Goal: Task Accomplishment & Management: Use online tool/utility

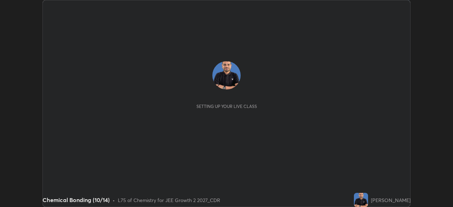
scroll to position [207, 453]
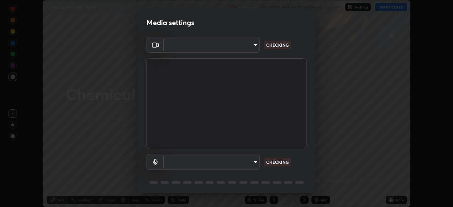
type input "fb57174be8733929c779687b6c747b251f50b7e0b4cf35f724d7f1923dedf309"
click at [248, 161] on body "Erase all Chemical Bonding (10/14) Recording WAS SCHEDULED TO START AT 3:00 PM …" at bounding box center [226, 103] width 453 height 207
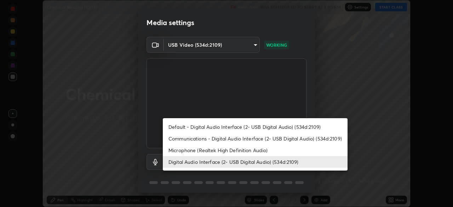
click at [253, 148] on li "Microphone (Realtek High Definition Audio)" at bounding box center [255, 150] width 185 height 12
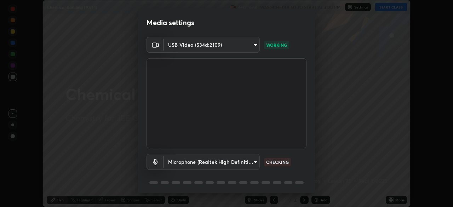
click at [245, 161] on body "Erase all Chemical Bonding (10/14) Recording WAS SCHEDULED TO START AT 3:00 PM …" at bounding box center [226, 103] width 453 height 207
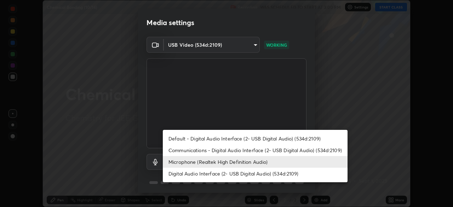
click at [249, 172] on li "Digital Audio Interface (2- USB Digital Audio) (534d:2109)" at bounding box center [255, 174] width 185 height 12
type input "6a8ab27762b9603671089d40ba11bcb996fa7be106d89dfd7a7cdf6a969d37dc"
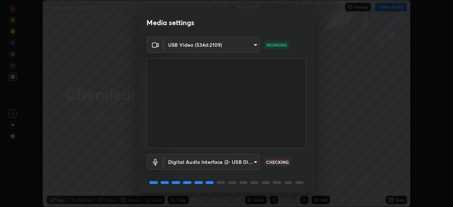
scroll to position [25, 0]
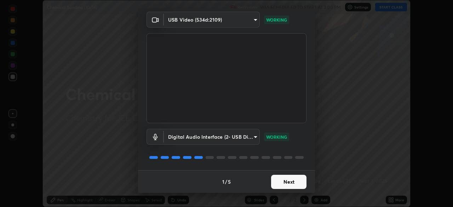
click at [291, 183] on button "Next" at bounding box center [288, 182] width 35 height 14
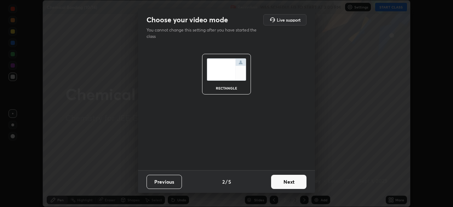
scroll to position [0, 0]
click at [291, 182] on button "Next" at bounding box center [288, 182] width 35 height 14
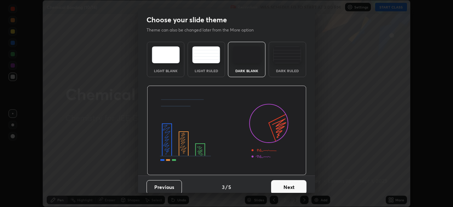
click at [291, 180] on button "Next" at bounding box center [288, 187] width 35 height 14
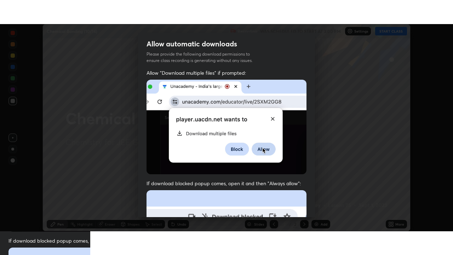
scroll to position [170, 0]
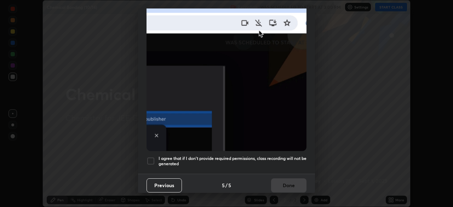
click at [161, 157] on h5 "I agree that if I don't provide required permissions, class recording will not …" at bounding box center [233, 161] width 148 height 11
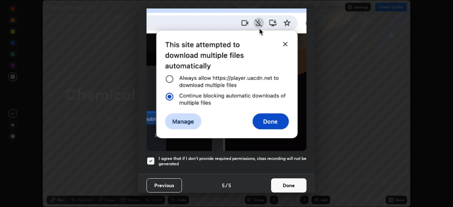
click at [290, 178] on button "Done" at bounding box center [288, 185] width 35 height 14
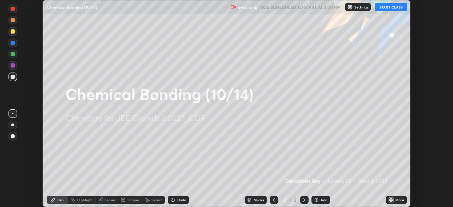
click at [394, 9] on button "START CLASS" at bounding box center [391, 7] width 32 height 8
click at [392, 199] on icon at bounding box center [393, 199] width 2 height 2
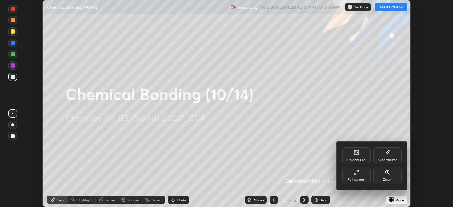
click at [363, 175] on div "Full screen" at bounding box center [356, 175] width 28 height 17
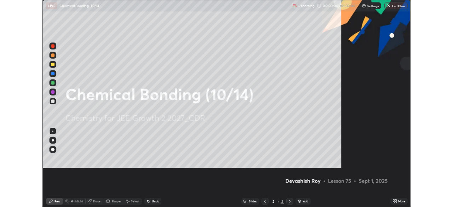
scroll to position [255, 453]
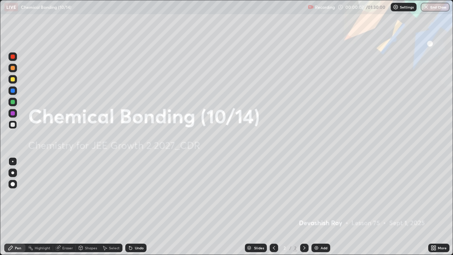
click at [321, 207] on div "Add" at bounding box center [324, 248] width 7 height 4
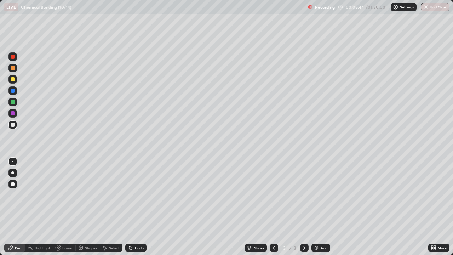
click at [89, 207] on div "Shapes" at bounding box center [91, 248] width 12 height 4
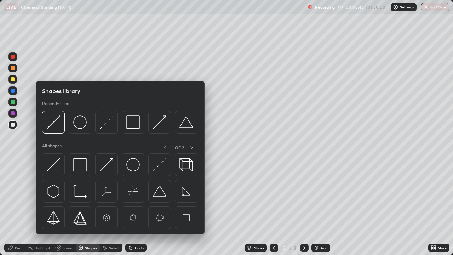
click at [105, 165] on img at bounding box center [106, 164] width 13 height 13
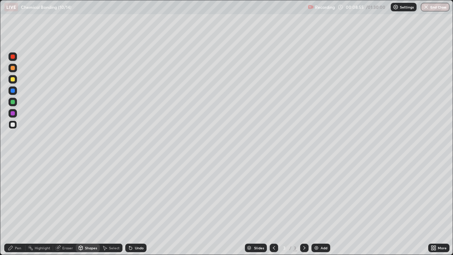
click at [17, 207] on div "Pen" at bounding box center [18, 248] width 6 height 4
click at [13, 81] on div at bounding box center [12, 79] width 8 height 8
click at [141, 207] on div "Undo" at bounding box center [139, 248] width 9 height 4
click at [91, 207] on div "Shapes" at bounding box center [91, 248] width 12 height 4
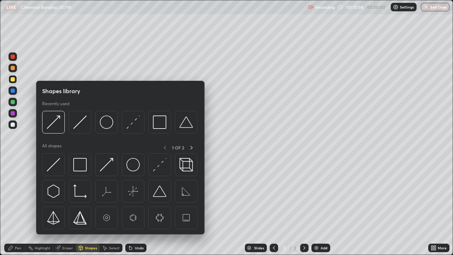
click at [13, 104] on div at bounding box center [12, 102] width 8 height 8
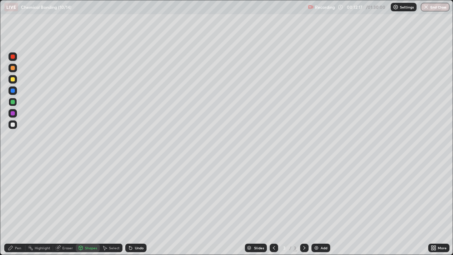
click at [135, 207] on div "Undo" at bounding box center [139, 248] width 9 height 4
click at [88, 207] on div "Shapes" at bounding box center [88, 248] width 24 height 8
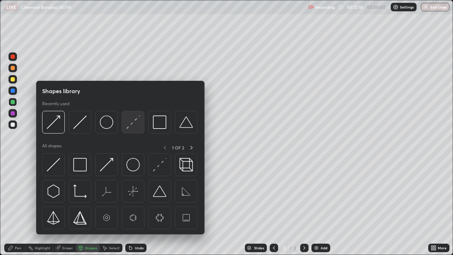
click at [138, 121] on img at bounding box center [132, 121] width 13 height 13
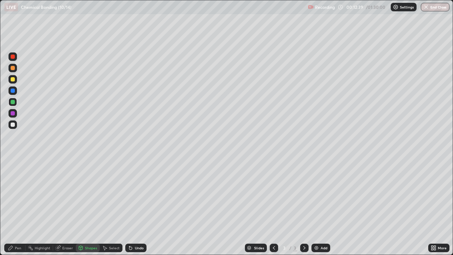
click at [19, 207] on div "Pen" at bounding box center [18, 248] width 6 height 4
click at [317, 207] on img at bounding box center [317, 248] width 6 height 6
click at [13, 126] on div at bounding box center [13, 124] width 4 height 4
click at [88, 207] on div "Shapes" at bounding box center [88, 248] width 24 height 8
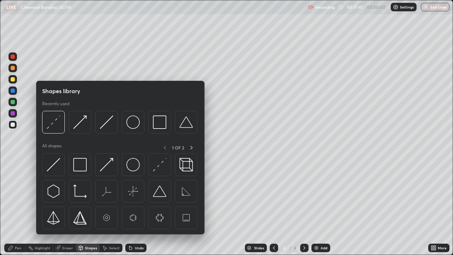
click at [106, 165] on img at bounding box center [106, 164] width 13 height 13
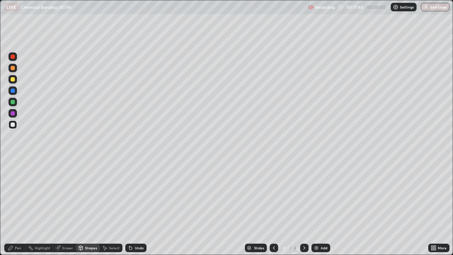
click at [15, 207] on div "Pen" at bounding box center [14, 248] width 21 height 14
click at [13, 207] on icon at bounding box center [11, 248] width 6 height 6
click at [13, 81] on div at bounding box center [12, 79] width 8 height 8
click at [136, 207] on div "Undo" at bounding box center [135, 248] width 21 height 8
click at [87, 207] on div "Shapes" at bounding box center [91, 248] width 12 height 4
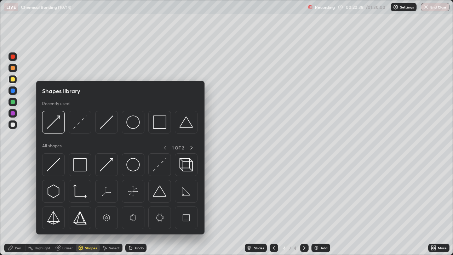
click at [76, 124] on img at bounding box center [79, 121] width 13 height 13
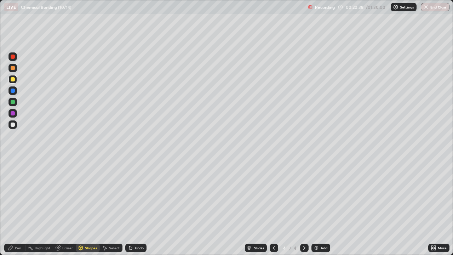
click at [13, 103] on div at bounding box center [13, 102] width 4 height 4
click at [13, 207] on icon at bounding box center [11, 248] width 6 height 6
click at [10, 69] on div at bounding box center [12, 68] width 8 height 8
click at [11, 80] on div at bounding box center [13, 79] width 4 height 4
click at [13, 71] on div at bounding box center [12, 68] width 8 height 8
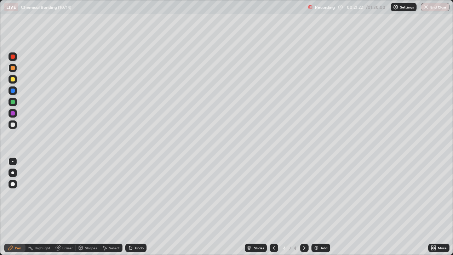
click at [12, 103] on div at bounding box center [13, 102] width 4 height 4
click at [87, 207] on div "Shapes" at bounding box center [91, 248] width 12 height 4
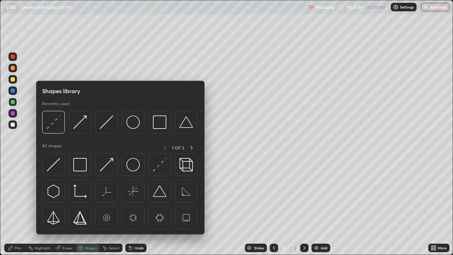
click at [56, 126] on img at bounding box center [53, 121] width 13 height 13
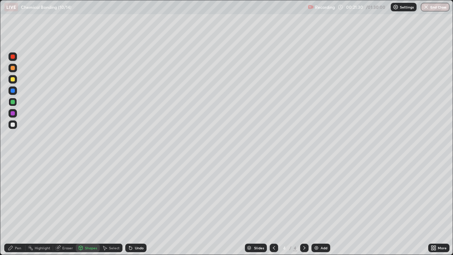
click at [11, 207] on icon at bounding box center [10, 248] width 4 height 4
click at [13, 126] on div at bounding box center [13, 124] width 4 height 4
click at [12, 102] on div at bounding box center [13, 102] width 4 height 4
click at [15, 71] on div at bounding box center [12, 68] width 8 height 8
click at [324, 207] on div "Add" at bounding box center [324, 248] width 7 height 4
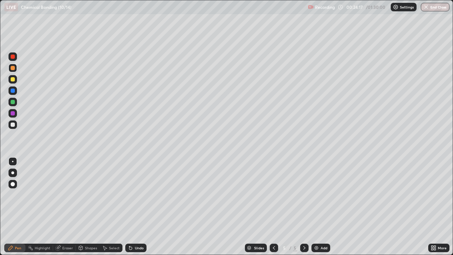
click at [16, 79] on div at bounding box center [12, 79] width 8 height 8
click at [14, 122] on div at bounding box center [13, 124] width 4 height 4
click at [135, 207] on div "Undo" at bounding box center [139, 248] width 9 height 4
click at [136, 207] on div "Undo" at bounding box center [139, 248] width 9 height 4
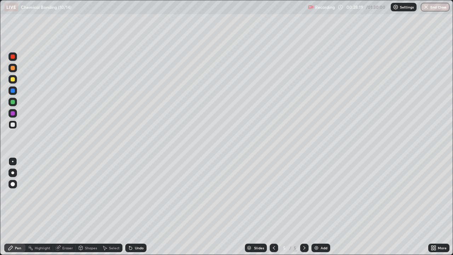
click at [11, 91] on div at bounding box center [13, 91] width 4 height 4
click at [12, 112] on div at bounding box center [13, 113] width 4 height 4
click at [130, 207] on div "Undo" at bounding box center [135, 248] width 21 height 8
click at [13, 125] on div at bounding box center [13, 124] width 4 height 4
click at [86, 207] on div "Shapes" at bounding box center [91, 248] width 12 height 4
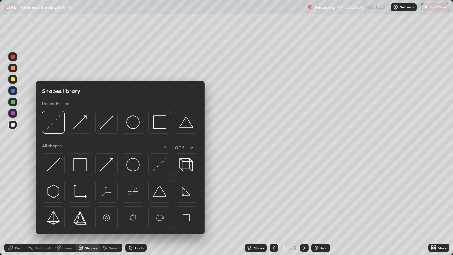
click at [57, 160] on img at bounding box center [53, 164] width 13 height 13
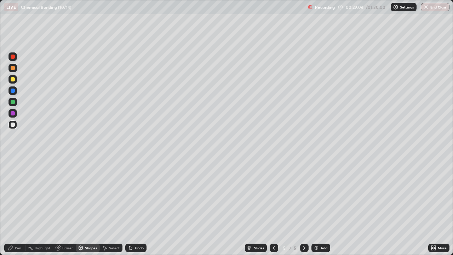
click at [14, 207] on div "Pen" at bounding box center [14, 248] width 21 height 8
click at [66, 207] on div "Eraser" at bounding box center [67, 248] width 11 height 4
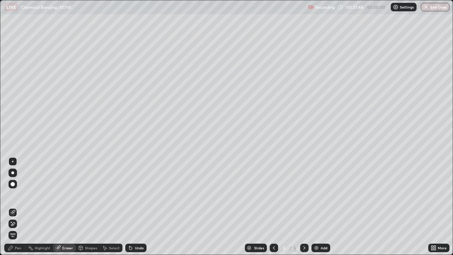
click at [16, 207] on div "Pen" at bounding box center [14, 248] width 21 height 8
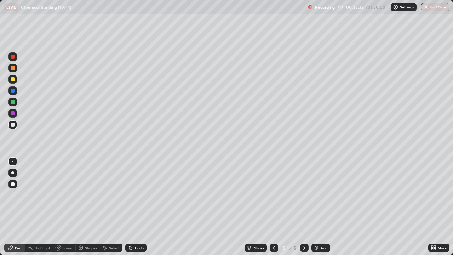
click at [64, 207] on div "Eraser" at bounding box center [64, 248] width 23 height 8
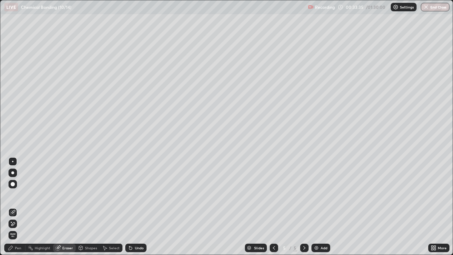
click at [21, 207] on div "Pen" at bounding box center [14, 248] width 21 height 8
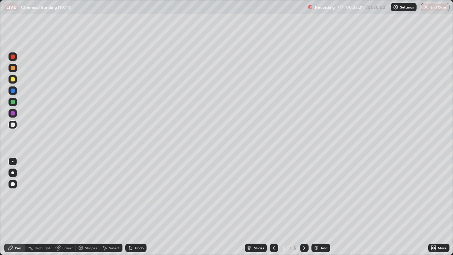
click at [137, 207] on div "Undo" at bounding box center [139, 248] width 9 height 4
click at [138, 207] on div "Undo" at bounding box center [139, 248] width 9 height 4
click at [140, 207] on div "Undo" at bounding box center [139, 248] width 9 height 4
click at [138, 207] on div "Undo" at bounding box center [135, 248] width 21 height 8
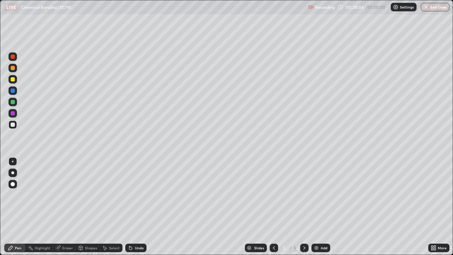
click at [135, 207] on div "Undo" at bounding box center [135, 248] width 21 height 8
click at [134, 207] on div "Undo" at bounding box center [135, 248] width 21 height 8
click at [135, 207] on div "Undo" at bounding box center [135, 248] width 21 height 8
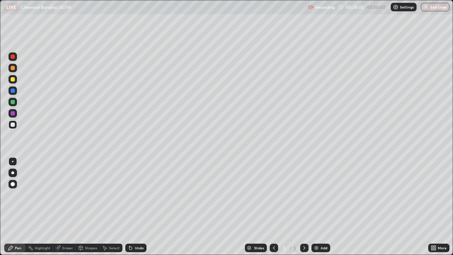
click at [135, 207] on div "Undo" at bounding box center [135, 248] width 21 height 8
click at [137, 207] on div "Undo" at bounding box center [135, 248] width 21 height 8
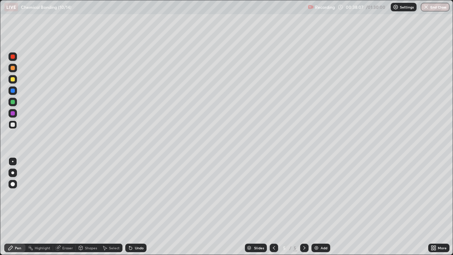
click at [138, 207] on div "Undo" at bounding box center [135, 248] width 21 height 8
click at [139, 207] on div "Undo" at bounding box center [139, 248] width 9 height 4
click at [273, 207] on icon at bounding box center [274, 248] width 6 height 6
click at [277, 207] on div at bounding box center [274, 248] width 8 height 8
click at [304, 207] on icon at bounding box center [305, 248] width 6 height 6
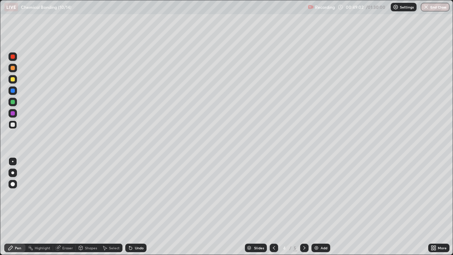
click at [301, 207] on div at bounding box center [304, 248] width 8 height 8
click at [319, 207] on div "Add" at bounding box center [321, 248] width 19 height 8
click at [13, 82] on div at bounding box center [12, 79] width 8 height 8
click at [13, 125] on div at bounding box center [13, 124] width 4 height 4
click at [13, 81] on div at bounding box center [13, 79] width 4 height 4
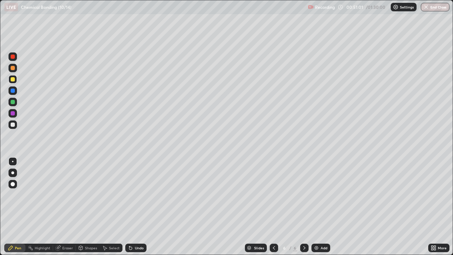
click at [15, 124] on div at bounding box center [12, 124] width 8 height 8
click at [137, 207] on div "Undo" at bounding box center [139, 248] width 9 height 4
click at [13, 79] on div at bounding box center [13, 79] width 4 height 4
click at [13, 127] on div at bounding box center [12, 124] width 8 height 8
click at [139, 207] on div "Undo" at bounding box center [139, 248] width 9 height 4
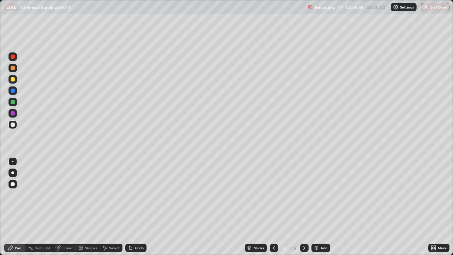
click at [135, 207] on div "Undo" at bounding box center [139, 248] width 9 height 4
click at [133, 207] on div "Undo" at bounding box center [135, 248] width 21 height 8
click at [0, 156] on div "Setting up your live class" at bounding box center [226, 127] width 453 height 255
click at [136, 207] on div "Undo" at bounding box center [139, 248] width 9 height 4
click at [145, 207] on div "Undo" at bounding box center [134, 248] width 24 height 14
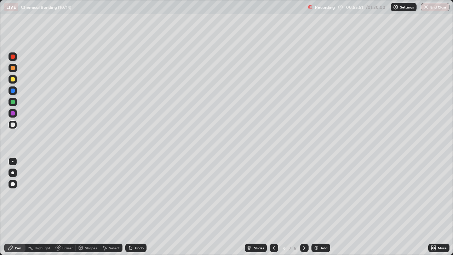
click at [174, 207] on div "Slides 6 / 6 Add" at bounding box center [288, 248] width 282 height 14
click at [325, 207] on div "Add" at bounding box center [324, 248] width 7 height 4
click at [14, 79] on div at bounding box center [13, 79] width 4 height 4
click at [15, 124] on div at bounding box center [13, 124] width 4 height 4
click at [273, 207] on icon at bounding box center [274, 248] width 6 height 6
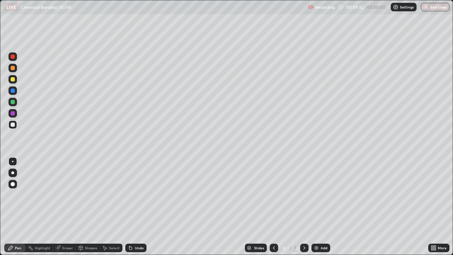
click at [89, 207] on div "Shapes" at bounding box center [91, 248] width 12 height 4
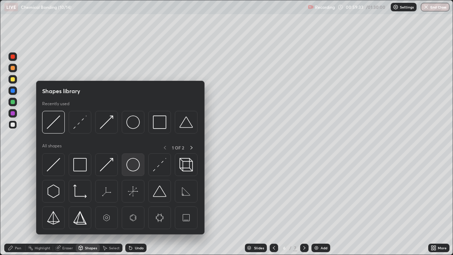
click at [127, 166] on img at bounding box center [132, 164] width 13 height 13
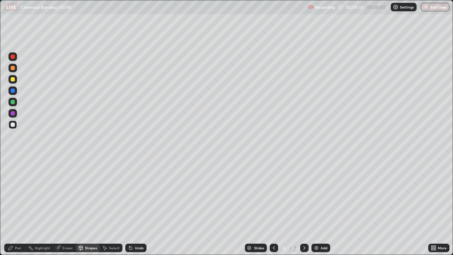
click at [14, 114] on div at bounding box center [13, 113] width 4 height 4
click at [13, 124] on div at bounding box center [13, 124] width 4 height 4
click at [80, 207] on icon at bounding box center [81, 247] width 4 height 1
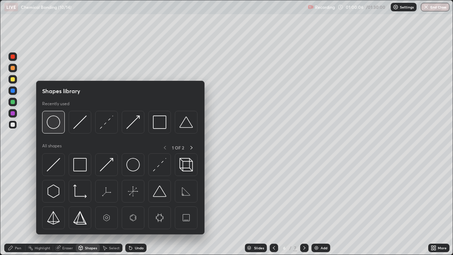
click at [49, 126] on img at bounding box center [53, 121] width 13 height 13
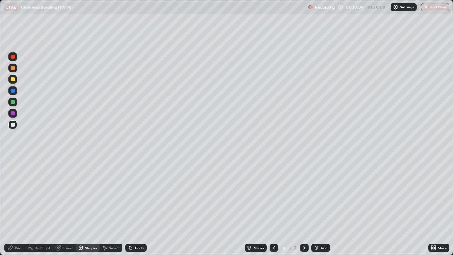
click at [11, 114] on div at bounding box center [13, 113] width 4 height 4
click at [13, 124] on div at bounding box center [13, 124] width 4 height 4
click at [304, 207] on icon at bounding box center [305, 248] width 6 height 6
click at [133, 207] on div "Undo" at bounding box center [135, 248] width 21 height 8
click at [14, 207] on div "Pen" at bounding box center [14, 248] width 21 height 8
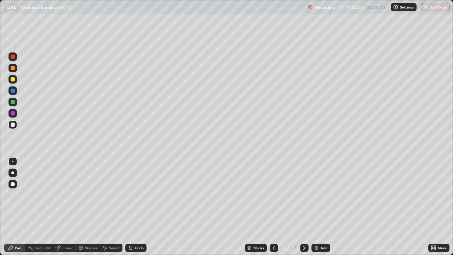
click at [132, 207] on div "Undo" at bounding box center [135, 248] width 21 height 8
click at [136, 207] on div "Undo" at bounding box center [135, 248] width 21 height 8
click at [137, 207] on div "Undo" at bounding box center [135, 248] width 21 height 8
click at [137, 207] on div "Undo" at bounding box center [139, 248] width 9 height 4
click at [324, 207] on div "Add" at bounding box center [321, 248] width 19 height 8
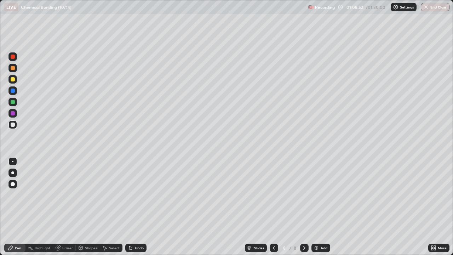
click at [11, 80] on div at bounding box center [13, 79] width 4 height 4
click at [16, 125] on div at bounding box center [12, 124] width 8 height 8
click at [132, 207] on div "Undo" at bounding box center [134, 248] width 24 height 14
click at [130, 207] on icon at bounding box center [130, 248] width 3 height 3
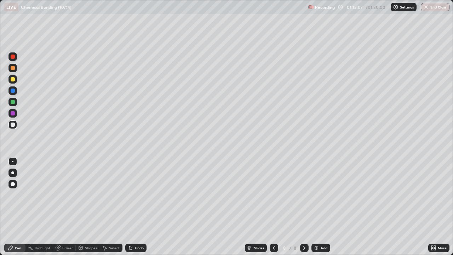
click at [130, 207] on icon at bounding box center [131, 248] width 6 height 6
click at [132, 207] on icon at bounding box center [131, 248] width 6 height 6
click at [133, 207] on div "Undo" at bounding box center [135, 248] width 21 height 8
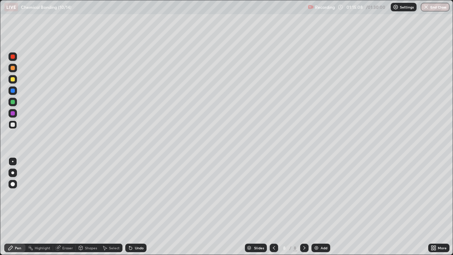
click at [134, 207] on div "Undo" at bounding box center [135, 248] width 21 height 8
click at [128, 207] on icon at bounding box center [131, 248] width 6 height 6
click at [120, 207] on div "Select" at bounding box center [111, 248] width 23 height 8
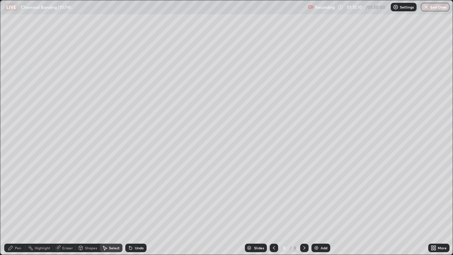
click at [120, 207] on div "Select" at bounding box center [111, 248] width 23 height 14
click at [129, 207] on icon at bounding box center [129, 246] width 1 height 1
click at [11, 207] on icon at bounding box center [10, 248] width 4 height 4
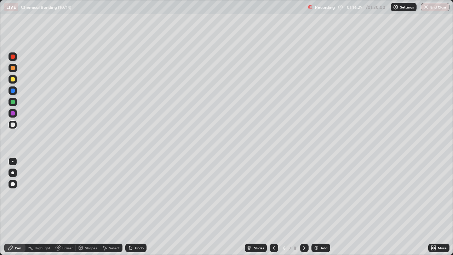
click at [10, 79] on div at bounding box center [12, 79] width 8 height 8
click at [15, 125] on div at bounding box center [12, 124] width 8 height 8
click at [137, 207] on div "Undo" at bounding box center [139, 248] width 9 height 4
click at [138, 207] on div "Undo" at bounding box center [135, 248] width 21 height 8
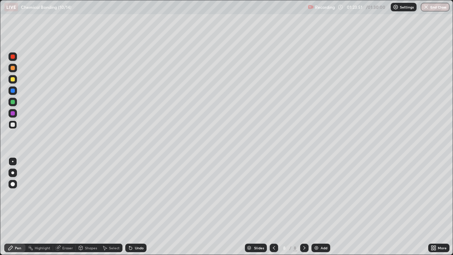
click at [139, 207] on div "Undo" at bounding box center [135, 248] width 21 height 8
click at [140, 207] on div "Undo" at bounding box center [135, 248] width 21 height 8
click at [138, 207] on div "Undo" at bounding box center [139, 248] width 9 height 4
click at [432, 9] on button "End Class" at bounding box center [436, 7] width 28 height 8
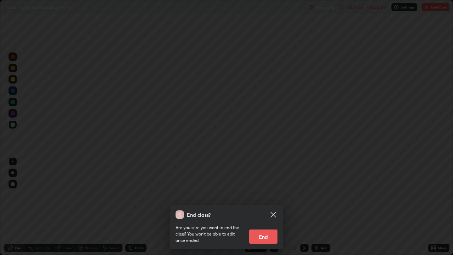
click at [267, 207] on button "End" at bounding box center [263, 236] width 28 height 14
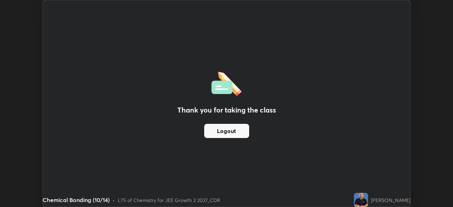
scroll to position [35195, 34949]
click at [295, 95] on div "Thank you for taking the class Logout" at bounding box center [226, 103] width 367 height 206
click at [241, 131] on button "Logout" at bounding box center [226, 131] width 45 height 14
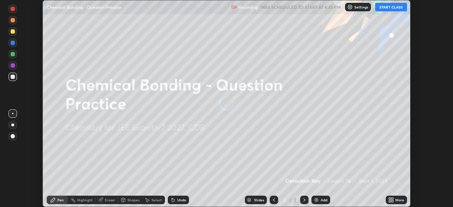
scroll to position [207, 453]
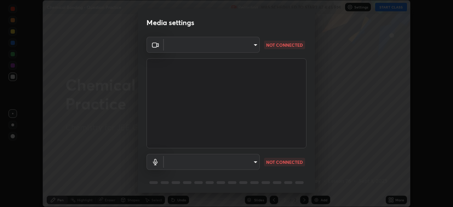
type input "fb57174be8733929c779687b6c747b251f50b7e0b4cf35f724d7f1923dedf309"
click at [248, 162] on body "Erase all Chemical Bonding - Question Practice Recording WAS SCHEDULED TO START…" at bounding box center [226, 103] width 453 height 207
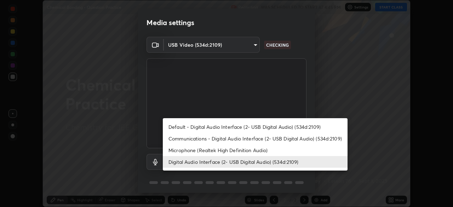
click at [253, 149] on li "Microphone (Realtek High Definition Audio)" at bounding box center [255, 150] width 185 height 12
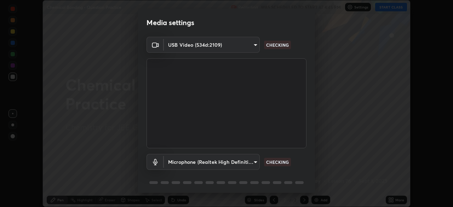
click at [244, 162] on body "Erase all Chemical Bonding - Question Practice Recording WAS SCHEDULED TO START…" at bounding box center [226, 103] width 453 height 207
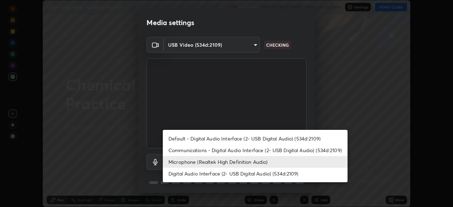
click at [248, 172] on li "Digital Audio Interface (2- USB Digital Audio) (534d:2109)" at bounding box center [255, 174] width 185 height 12
type input "6a8ab27762b9603671089d40ba11bcb996fa7be106d89dfd7a7cdf6a969d37dc"
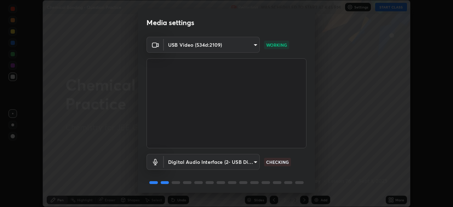
scroll to position [25, 0]
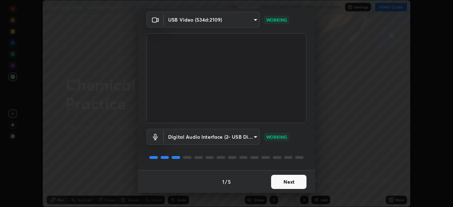
click at [289, 184] on button "Next" at bounding box center [288, 182] width 35 height 14
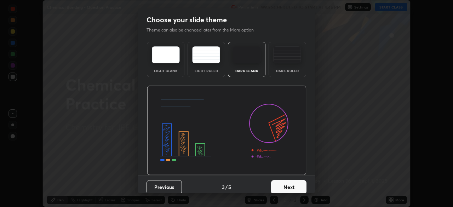
click at [286, 181] on button "Next" at bounding box center [288, 187] width 35 height 14
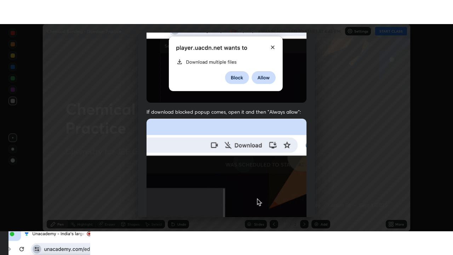
scroll to position [170, 0]
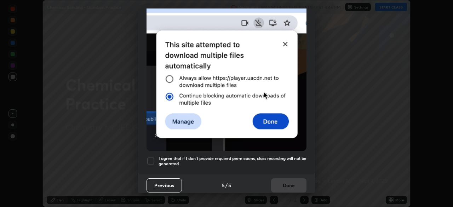
click at [156, 159] on div "I agree that if I don't provide required permissions, class recording will not …" at bounding box center [227, 161] width 160 height 8
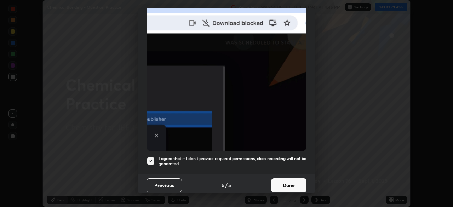
click at [280, 178] on button "Done" at bounding box center [288, 185] width 35 height 14
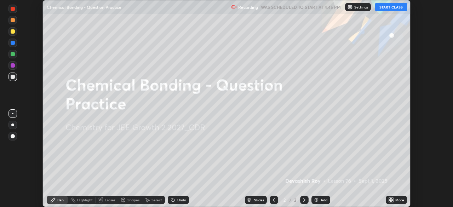
click at [389, 7] on button "START CLASS" at bounding box center [391, 7] width 32 height 8
click at [398, 197] on div "More" at bounding box center [396, 200] width 21 height 8
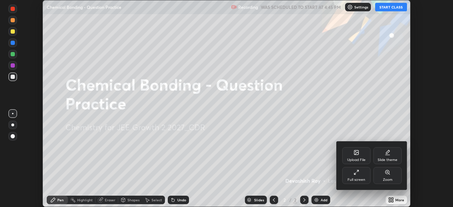
click at [358, 176] on div "Full screen" at bounding box center [356, 175] width 28 height 17
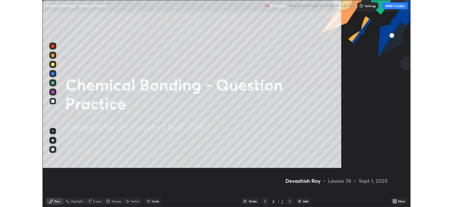
scroll to position [255, 453]
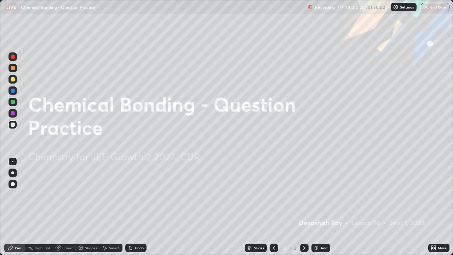
click at [320, 207] on div "Add" at bounding box center [321, 248] width 19 height 8
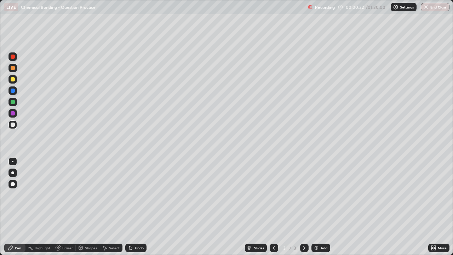
click at [14, 80] on div at bounding box center [13, 79] width 4 height 4
click at [136, 207] on div "Undo" at bounding box center [139, 248] width 9 height 4
click at [16, 126] on div at bounding box center [12, 124] width 8 height 8
click at [133, 207] on div "Undo" at bounding box center [134, 248] width 24 height 14
click at [133, 207] on div "Undo" at bounding box center [135, 248] width 21 height 8
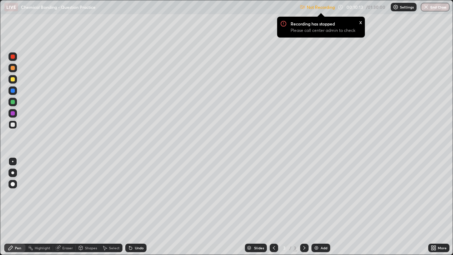
click at [405, 7] on p "Settings" at bounding box center [407, 7] width 14 height 4
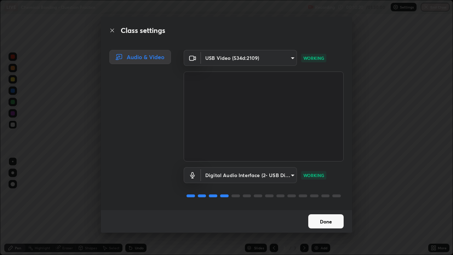
click at [326, 207] on button "Done" at bounding box center [325, 221] width 35 height 14
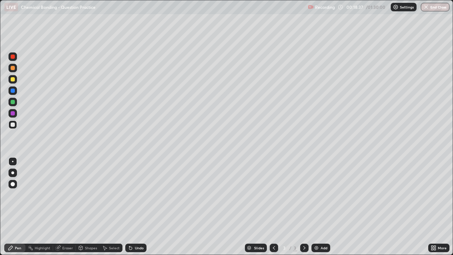
click at [319, 207] on div "Add" at bounding box center [321, 248] width 19 height 8
click at [272, 207] on div at bounding box center [274, 248] width 8 height 8
click at [303, 207] on icon at bounding box center [305, 248] width 6 height 6
click at [15, 82] on div at bounding box center [12, 79] width 8 height 8
click at [14, 126] on div at bounding box center [13, 124] width 4 height 4
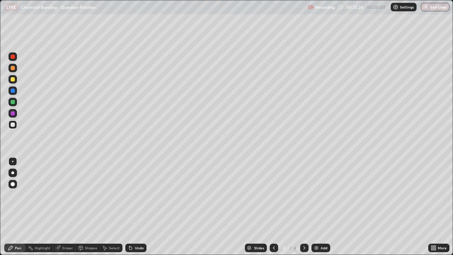
click at [61, 207] on div "Eraser" at bounding box center [64, 248] width 23 height 8
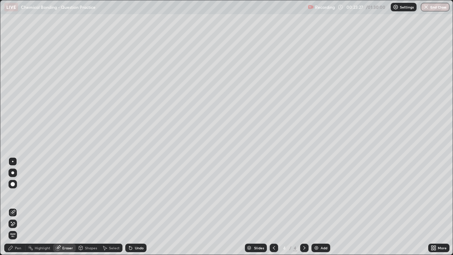
click at [17, 207] on div "Pen" at bounding box center [18, 248] width 6 height 4
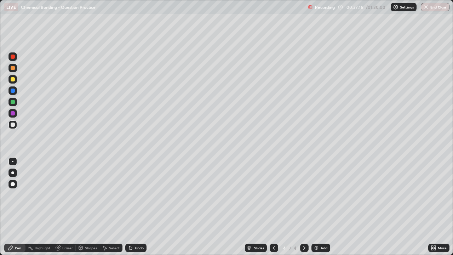
click at [320, 207] on div "Add" at bounding box center [321, 248] width 19 height 8
click at [11, 80] on div at bounding box center [13, 79] width 4 height 4
click at [132, 207] on div "Undo" at bounding box center [134, 248] width 24 height 14
click at [135, 207] on div "Undo" at bounding box center [139, 248] width 9 height 4
click at [17, 124] on div at bounding box center [12, 124] width 11 height 11
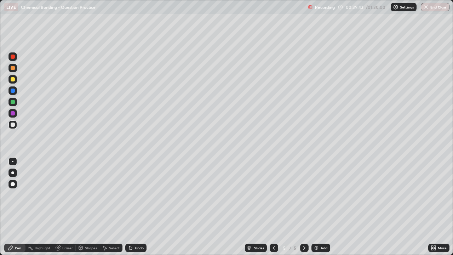
click at [138, 207] on div "Undo" at bounding box center [139, 248] width 9 height 4
click at [138, 207] on div "Undo" at bounding box center [135, 248] width 21 height 8
click at [90, 207] on div "Shapes" at bounding box center [91, 248] width 12 height 4
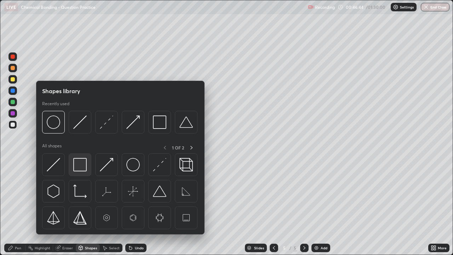
click at [82, 163] on img at bounding box center [79, 164] width 13 height 13
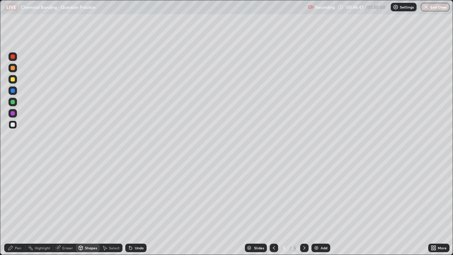
click at [92, 207] on div "Shapes" at bounding box center [91, 248] width 12 height 4
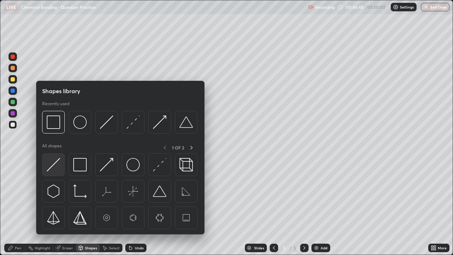
click at [57, 166] on img at bounding box center [53, 164] width 13 height 13
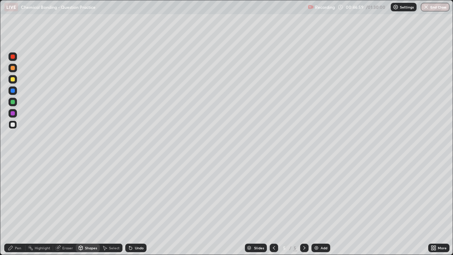
click at [89, 207] on div "Shapes" at bounding box center [91, 248] width 12 height 4
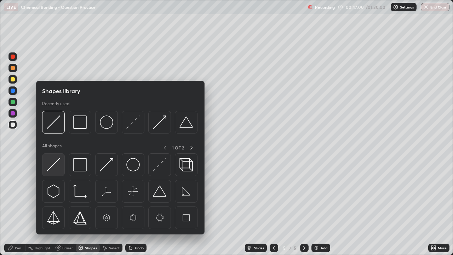
click at [54, 164] on img at bounding box center [53, 164] width 13 height 13
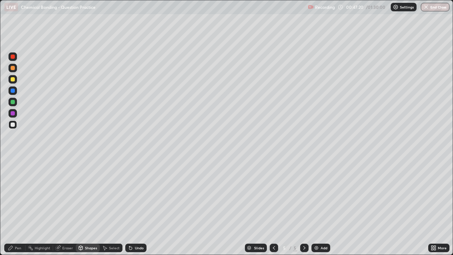
click at [13, 80] on div at bounding box center [13, 79] width 4 height 4
click at [12, 207] on icon at bounding box center [11, 248] width 6 height 6
click at [110, 207] on div "Select" at bounding box center [114, 248] width 11 height 4
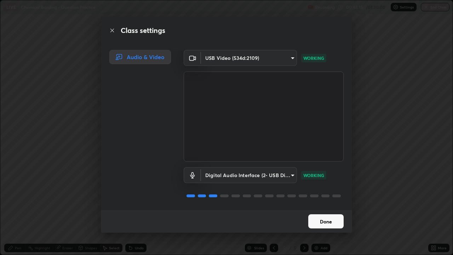
click at [316, 207] on button "Done" at bounding box center [325, 221] width 35 height 14
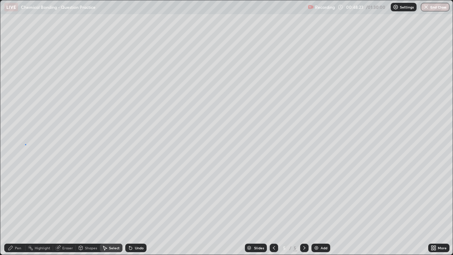
click at [25, 144] on div "0 ° Undo Copy Duplicate Duplicate to new slide Delete" at bounding box center [226, 127] width 452 height 254
click at [15, 207] on div "Pen" at bounding box center [18, 248] width 6 height 4
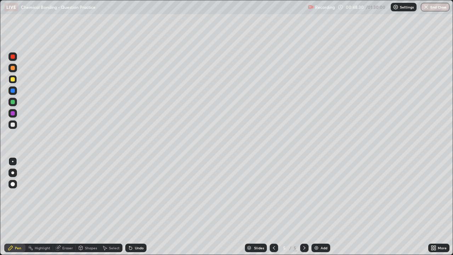
click at [435, 207] on div "More" at bounding box center [438, 248] width 21 height 14
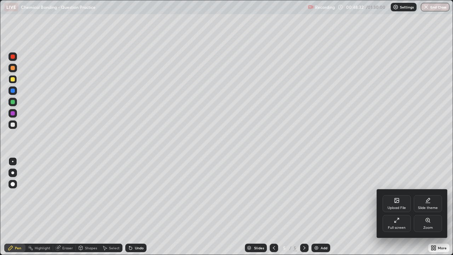
click at [391, 207] on div "Full screen" at bounding box center [397, 223] width 28 height 17
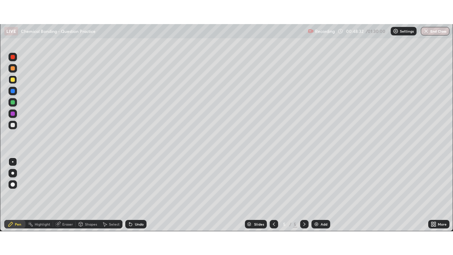
scroll to position [35195, 34949]
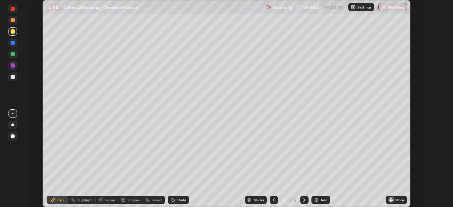
click at [391, 196] on div "More" at bounding box center [396, 200] width 21 height 8
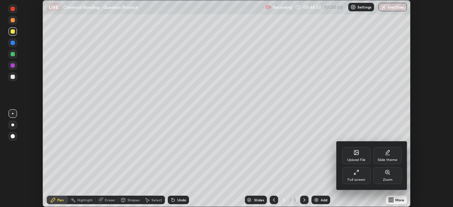
click at [360, 177] on div "Full screen" at bounding box center [356, 175] width 28 height 17
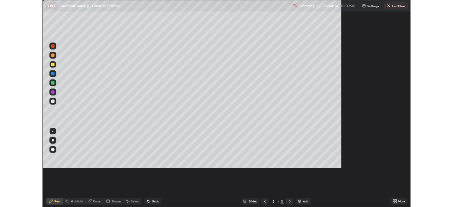
scroll to position [255, 453]
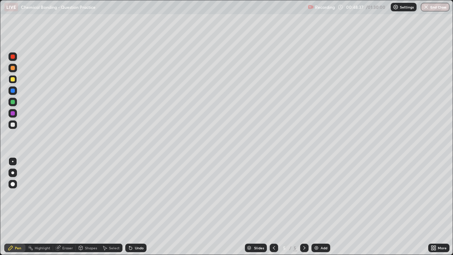
click at [135, 207] on div "Undo" at bounding box center [139, 248] width 9 height 4
click at [13, 124] on div at bounding box center [13, 124] width 4 height 4
click at [106, 207] on div "Select" at bounding box center [111, 248] width 23 height 8
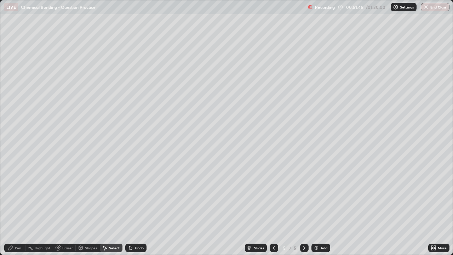
click at [88, 207] on div "Shapes" at bounding box center [88, 248] width 24 height 14
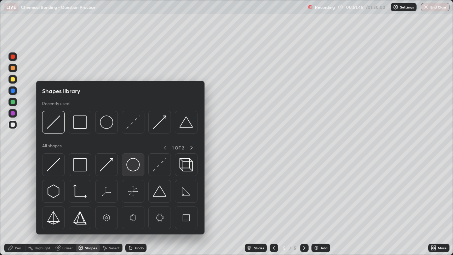
click at [128, 162] on img at bounding box center [132, 164] width 13 height 13
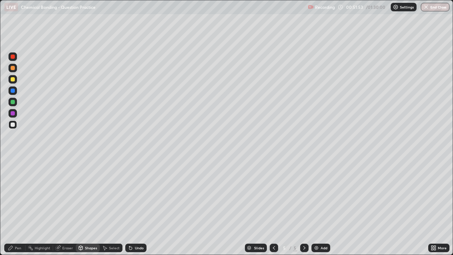
click at [15, 207] on div "Pen" at bounding box center [18, 248] width 6 height 4
click at [142, 207] on div "Undo" at bounding box center [139, 248] width 9 height 4
click at [132, 207] on icon at bounding box center [131, 248] width 6 height 6
click at [135, 207] on div "Undo" at bounding box center [139, 248] width 9 height 4
click at [138, 207] on div "Undo" at bounding box center [135, 248] width 21 height 8
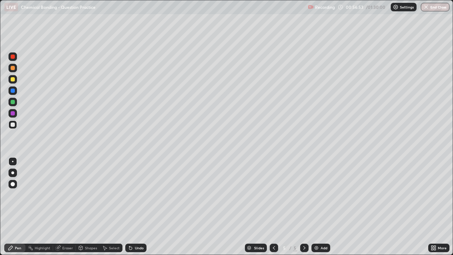
click at [316, 207] on img at bounding box center [317, 248] width 6 height 6
click at [132, 207] on icon at bounding box center [131, 248] width 6 height 6
click at [136, 207] on div "Undo" at bounding box center [139, 248] width 9 height 4
click at [139, 207] on div "Undo" at bounding box center [139, 248] width 9 height 4
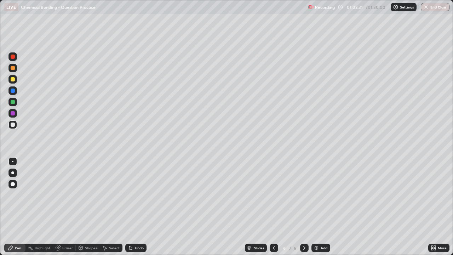
click at [137, 207] on div "Undo" at bounding box center [139, 248] width 9 height 4
click at [138, 207] on div "Undo" at bounding box center [139, 248] width 9 height 4
click at [137, 207] on div "Undo" at bounding box center [139, 248] width 9 height 4
click at [132, 207] on icon at bounding box center [131, 248] width 6 height 6
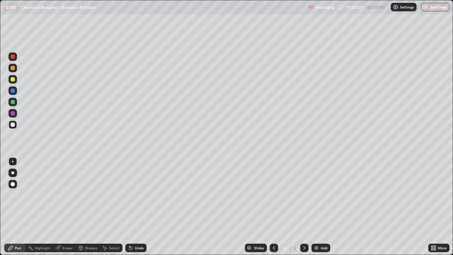
click at [132, 207] on div "Undo" at bounding box center [135, 248] width 21 height 8
click at [85, 207] on div "Shapes" at bounding box center [88, 248] width 24 height 14
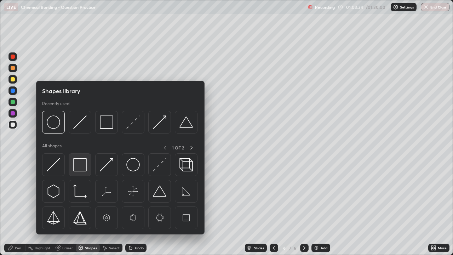
click at [80, 165] on img at bounding box center [79, 164] width 13 height 13
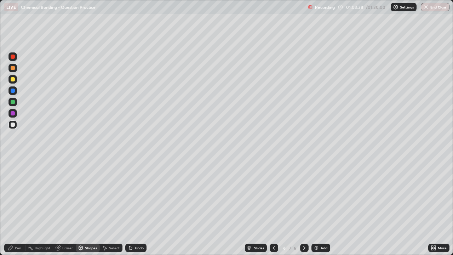
click at [88, 207] on div "Shapes" at bounding box center [91, 248] width 12 height 4
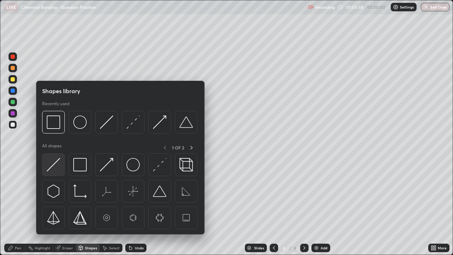
click at [56, 165] on img at bounding box center [53, 164] width 13 height 13
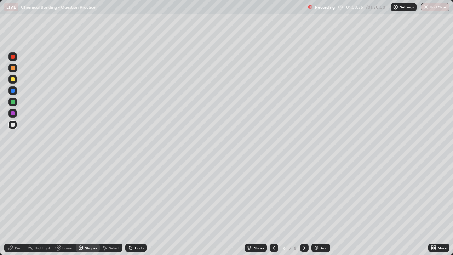
click at [14, 78] on div at bounding box center [13, 79] width 4 height 4
click at [13, 207] on icon at bounding box center [11, 248] width 6 height 6
click at [131, 207] on div "Undo" at bounding box center [134, 248] width 24 height 14
click at [133, 207] on div "Undo" at bounding box center [134, 248] width 24 height 14
click at [134, 207] on div "Undo" at bounding box center [134, 248] width 24 height 14
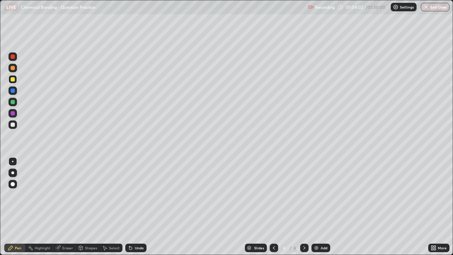
click at [133, 207] on div "Undo" at bounding box center [135, 248] width 21 height 8
click at [130, 207] on icon at bounding box center [130, 248] width 3 height 3
click at [129, 207] on icon at bounding box center [130, 248] width 3 height 3
click at [128, 207] on icon at bounding box center [131, 248] width 6 height 6
click at [129, 207] on icon at bounding box center [130, 248] width 3 height 3
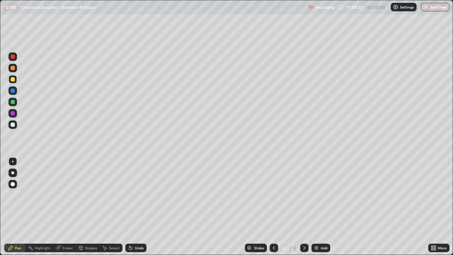
click at [12, 123] on div at bounding box center [13, 124] width 4 height 4
click at [315, 207] on img at bounding box center [317, 248] width 6 height 6
click at [83, 207] on div "Shapes" at bounding box center [88, 248] width 24 height 8
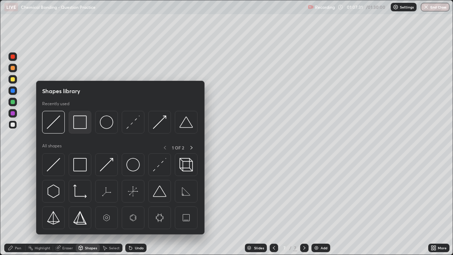
click at [78, 128] on img at bounding box center [79, 121] width 13 height 13
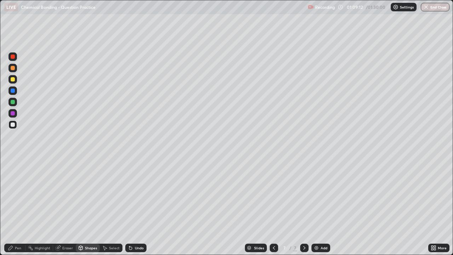
click at [110, 207] on div "Select" at bounding box center [114, 248] width 11 height 4
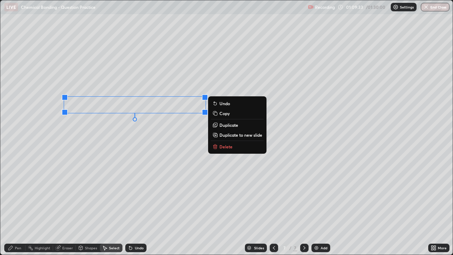
click at [18, 160] on div "Erase all" at bounding box center [12, 127] width 17 height 227
click at [27, 156] on div "0 ° Undo Copy Duplicate Duplicate to new slide Delete" at bounding box center [226, 127] width 452 height 254
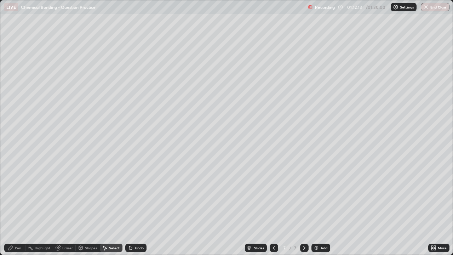
click at [325, 207] on div "Add" at bounding box center [321, 248] width 19 height 8
click at [21, 207] on div "Pen" at bounding box center [14, 248] width 21 height 8
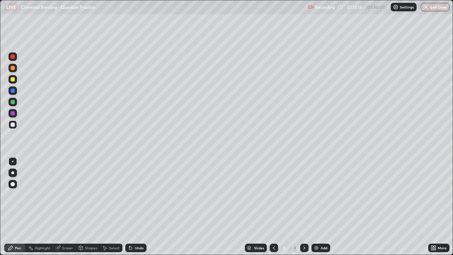
click at [14, 80] on div at bounding box center [13, 79] width 4 height 4
click at [13, 125] on div at bounding box center [13, 124] width 4 height 4
click at [438, 207] on div "More" at bounding box center [438, 248] width 21 height 8
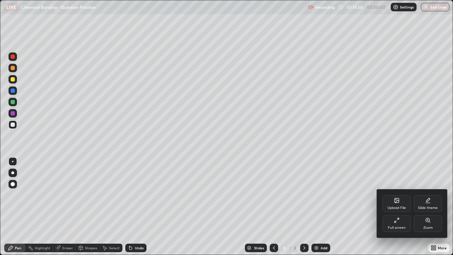
click at [399, 207] on icon at bounding box center [397, 220] width 6 height 6
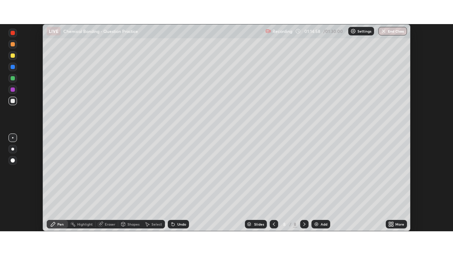
scroll to position [35195, 34949]
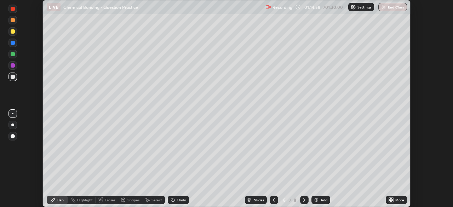
click at [397, 195] on div "More" at bounding box center [396, 200] width 21 height 14
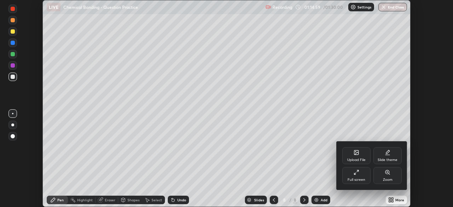
click at [358, 174] on icon at bounding box center [357, 173] width 6 height 6
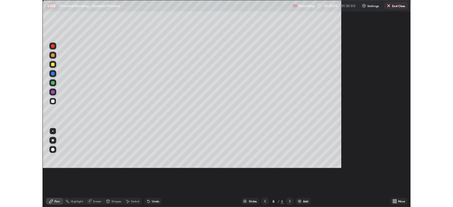
scroll to position [255, 453]
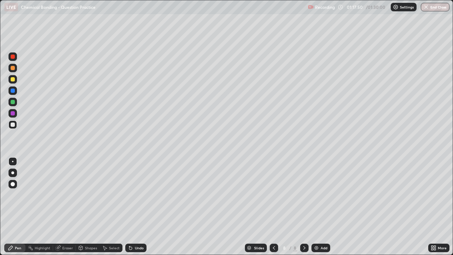
click at [89, 207] on div "Shapes" at bounding box center [88, 248] width 24 height 8
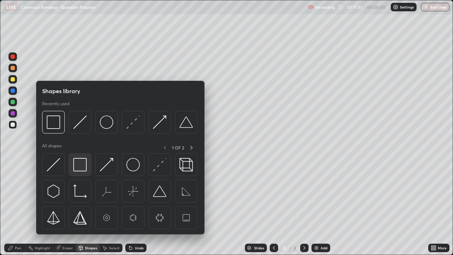
click at [76, 163] on img at bounding box center [79, 164] width 13 height 13
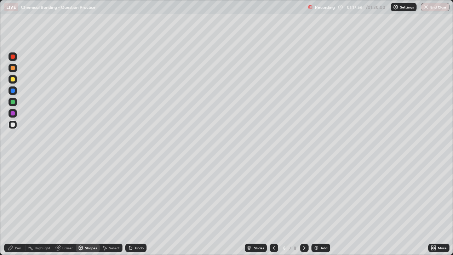
click at [90, 207] on div "Shapes" at bounding box center [88, 248] width 24 height 8
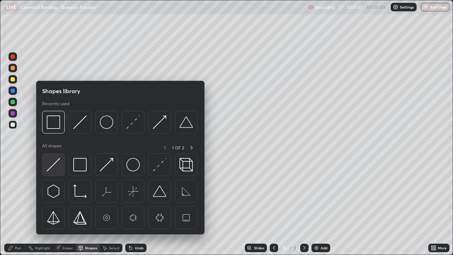
click at [53, 169] on img at bounding box center [53, 164] width 13 height 13
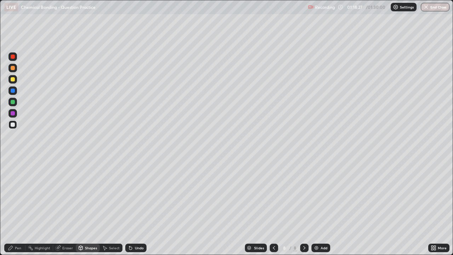
click at [141, 207] on div "Undo" at bounding box center [139, 248] width 9 height 4
click at [139, 207] on div "Undo" at bounding box center [139, 248] width 9 height 4
click at [141, 207] on div "Undo" at bounding box center [139, 248] width 9 height 4
click at [10, 80] on div at bounding box center [12, 79] width 8 height 8
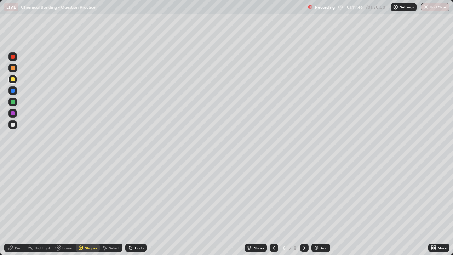
click at [135, 207] on div "Undo" at bounding box center [139, 248] width 9 height 4
click at [15, 207] on div "Pen" at bounding box center [14, 248] width 21 height 8
click at [15, 125] on div at bounding box center [12, 124] width 8 height 8
click at [135, 207] on div "Undo" at bounding box center [139, 248] width 9 height 4
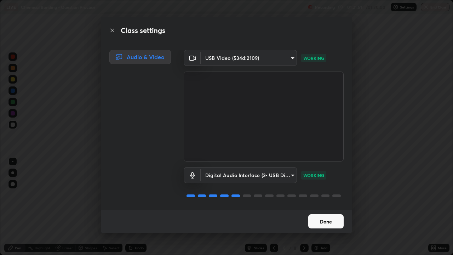
click at [312, 207] on button "Done" at bounding box center [325, 221] width 35 height 14
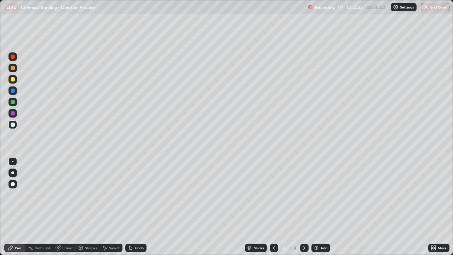
click at [114, 207] on div "Select" at bounding box center [114, 248] width 11 height 4
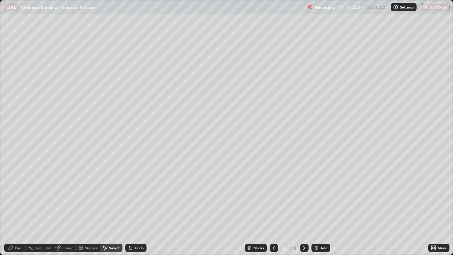
click at [18, 207] on div "Pen" at bounding box center [14, 248] width 21 height 8
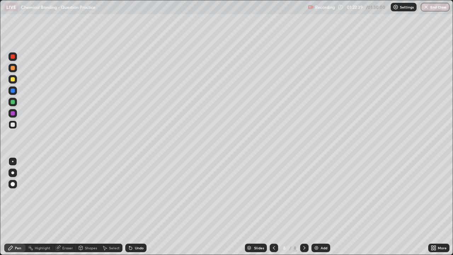
click at [432, 207] on icon at bounding box center [433, 247] width 2 height 2
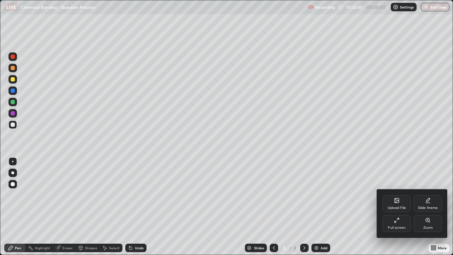
click at [399, 207] on icon at bounding box center [397, 220] width 6 height 6
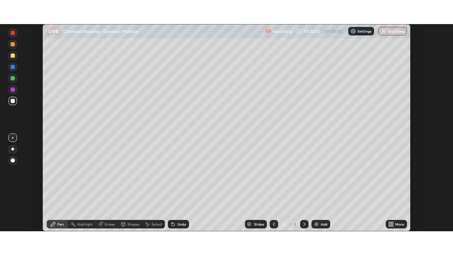
scroll to position [35195, 34949]
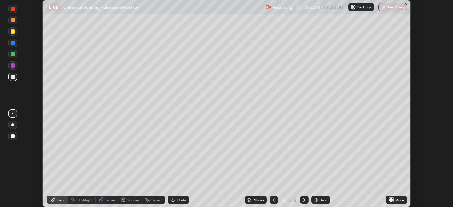
click at [398, 196] on div "More" at bounding box center [396, 200] width 21 height 8
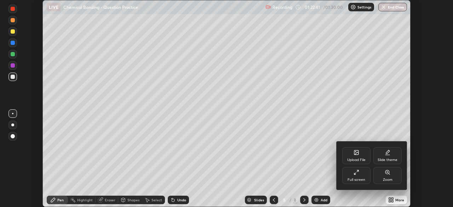
click at [355, 177] on div "Full screen" at bounding box center [356, 175] width 28 height 17
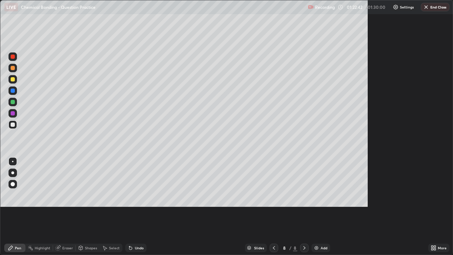
scroll to position [255, 453]
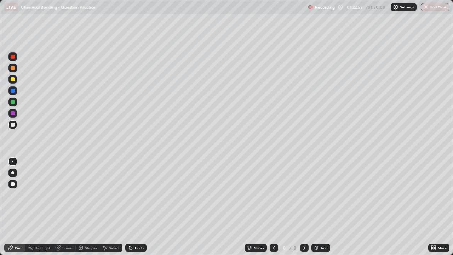
click at [13, 78] on div at bounding box center [13, 79] width 4 height 4
click at [13, 124] on div at bounding box center [13, 124] width 4 height 4
click at [277, 207] on div at bounding box center [274, 248] width 8 height 8
click at [135, 207] on div "Undo" at bounding box center [139, 248] width 9 height 4
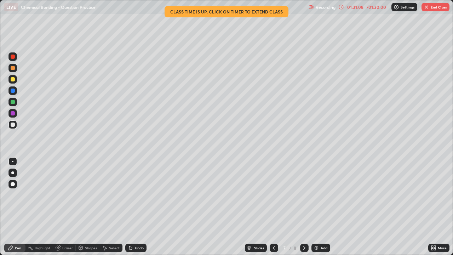
click at [433, 9] on button "End Class" at bounding box center [436, 7] width 28 height 8
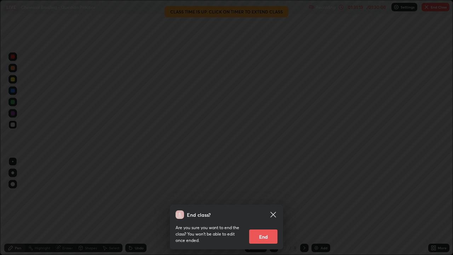
click at [264, 207] on button "End" at bounding box center [263, 236] width 28 height 14
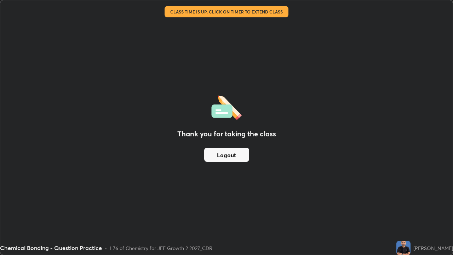
click at [230, 153] on button "Logout" at bounding box center [226, 155] width 45 height 14
click at [232, 152] on button "Logout" at bounding box center [226, 155] width 45 height 14
